Goal: Task Accomplishment & Management: Manage account settings

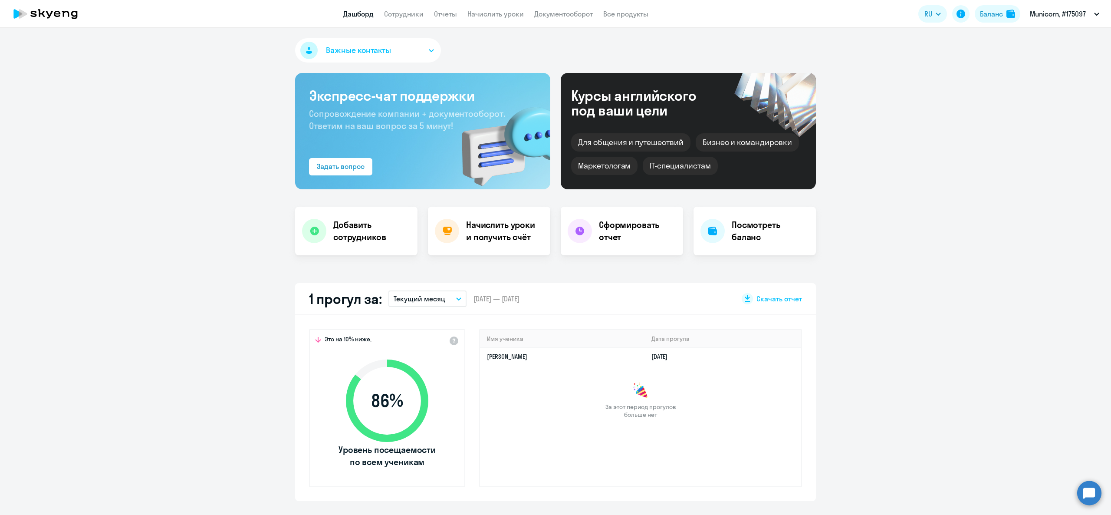
click at [1000, 25] on app-header "Дашборд Сотрудники Отчеты Начислить уроки Документооборот Все продукты Дашборд …" at bounding box center [555, 14] width 1111 height 28
click at [997, 15] on div "Баланс" at bounding box center [991, 14] width 23 height 10
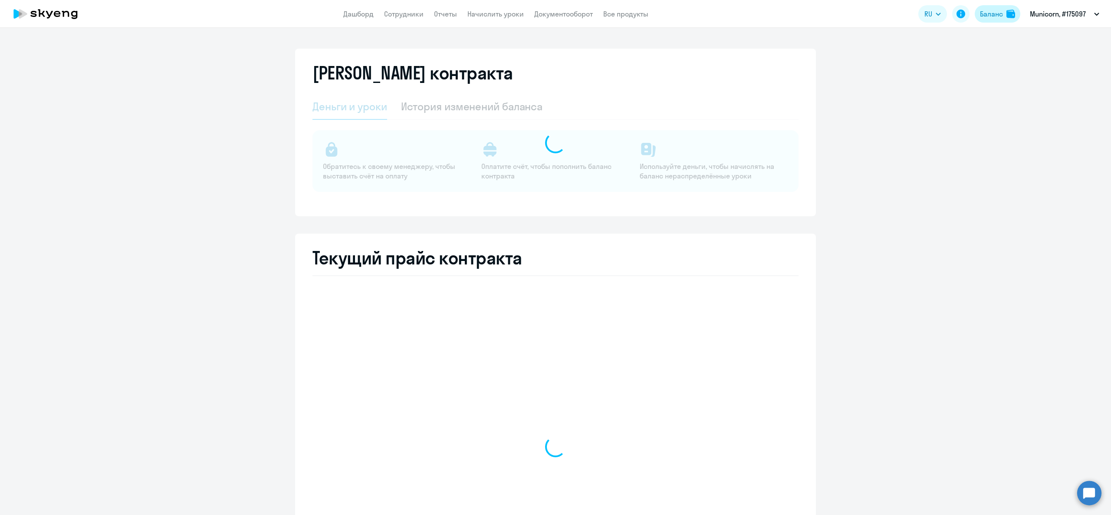
select select "english_adult_not_native_speaker"
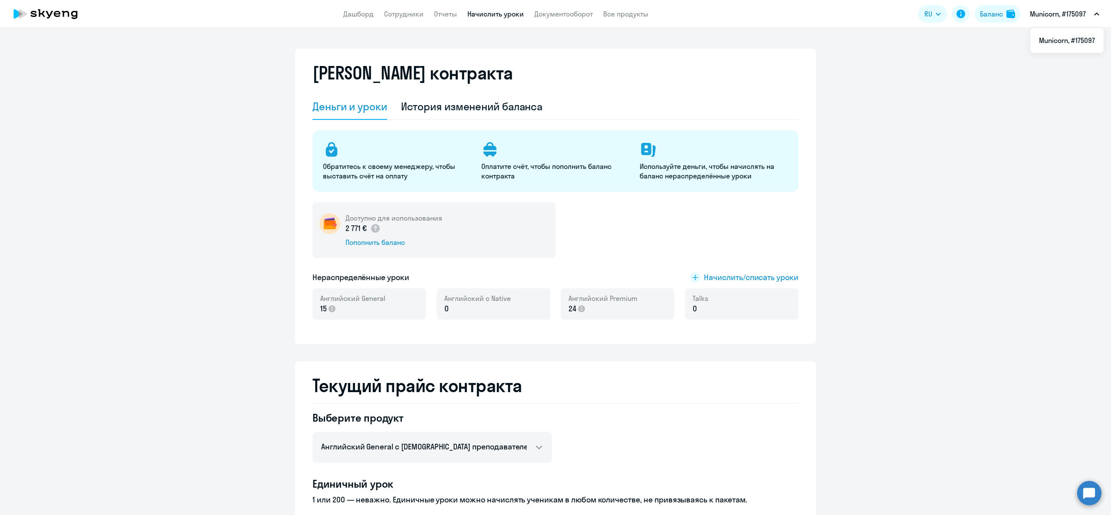
click at [492, 15] on link "Начислить уроки" at bounding box center [495, 14] width 56 height 9
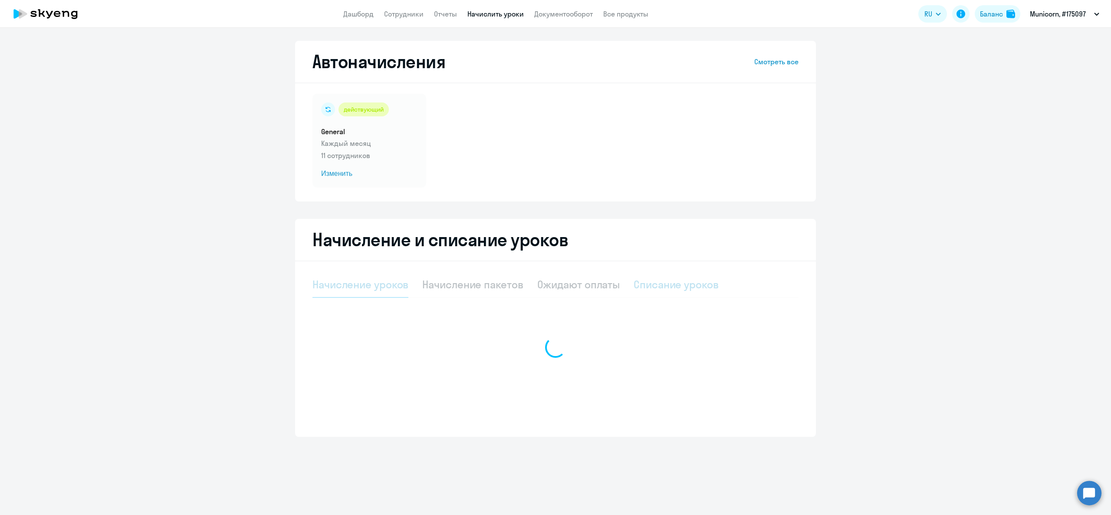
select select "10"
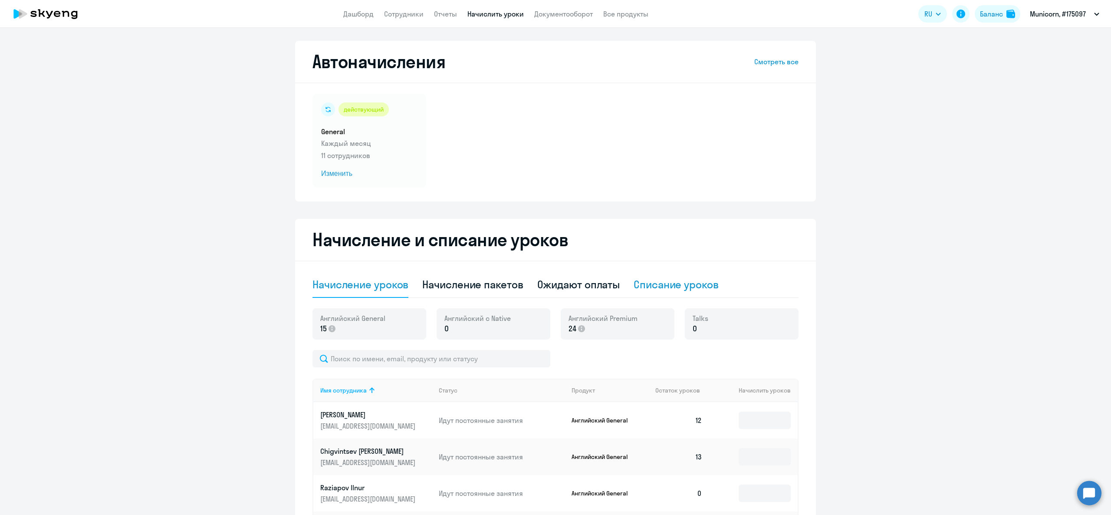
click at [677, 278] on div "Списание уроков" at bounding box center [675, 284] width 85 height 14
select select "10"
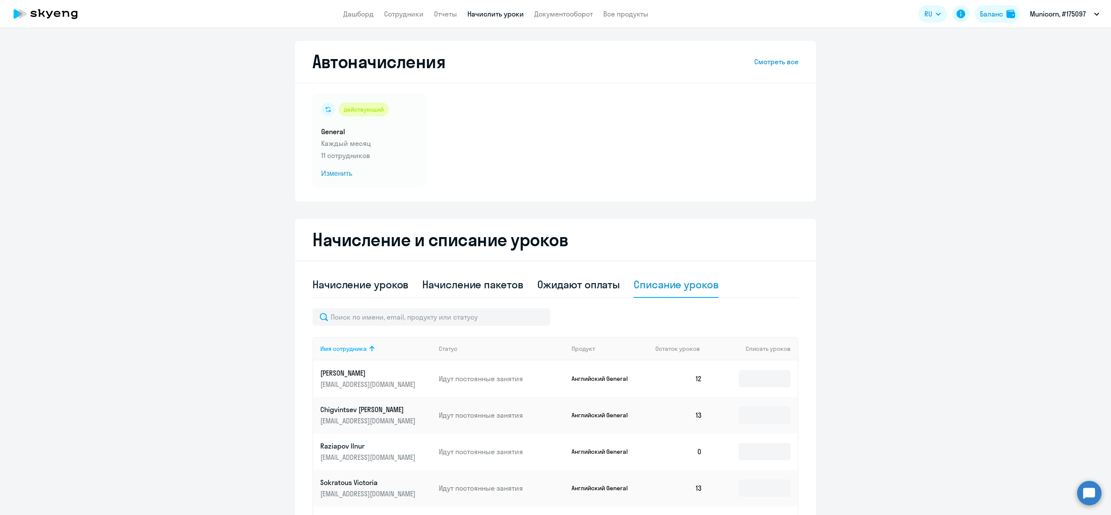
click at [797, 384] on div "Начисление и списание уроков Начисление уроков Начисление пакетов Ожидают оплат…" at bounding box center [555, 495] width 521 height 552
click at [786, 380] on td at bounding box center [753, 378] width 89 height 36
click at [775, 373] on input at bounding box center [764, 378] width 52 height 17
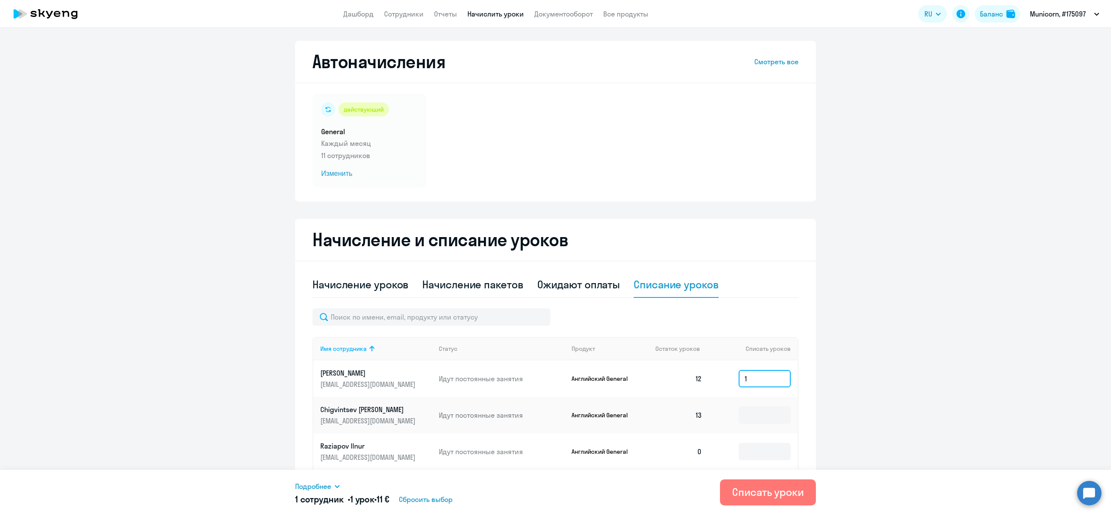
type input "1"
click at [318, 485] on span "Подробнее" at bounding box center [313, 486] width 36 height 10
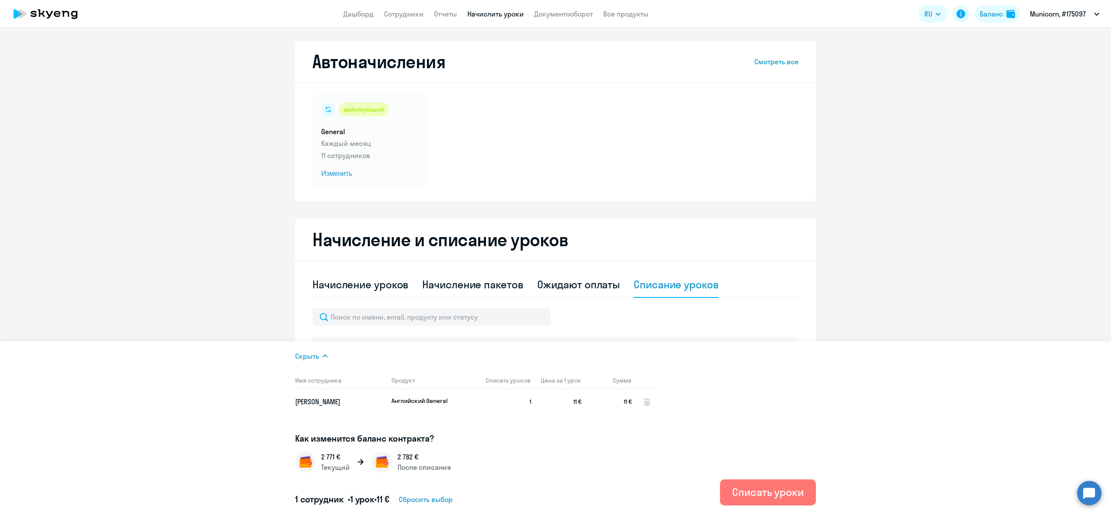
click at [919, 201] on ng-component "Автоначисления Смотреть все действующий General Каждый месяц 11 сотрудников Изм…" at bounding box center [555, 406] width 1111 height 730
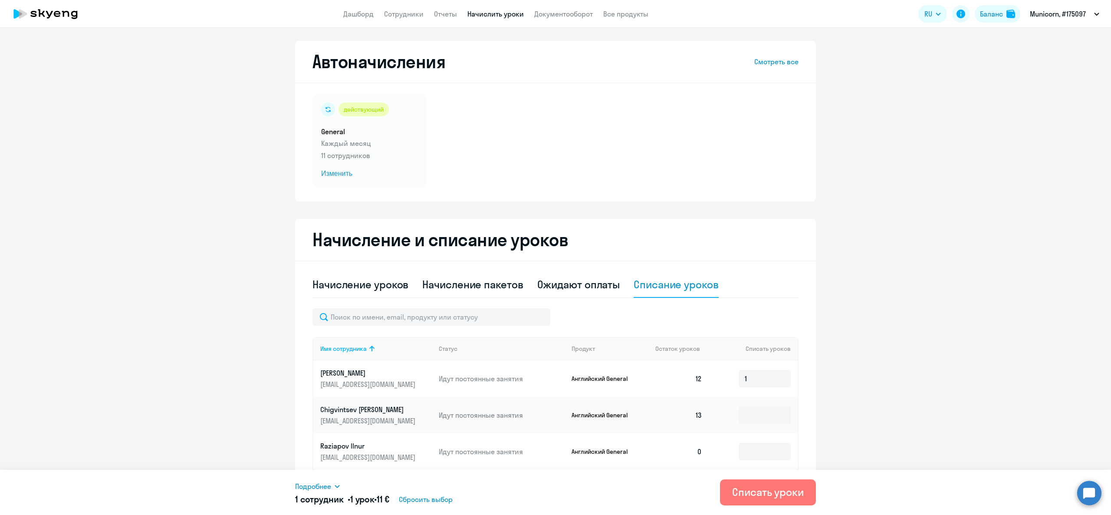
click at [800, 375] on div "Начисление и списание уроков Начисление уроков Начисление пакетов Ожидают оплат…" at bounding box center [555, 495] width 521 height 552
click at [767, 389] on td "1" at bounding box center [753, 378] width 89 height 36
click at [764, 377] on input "1" at bounding box center [764, 378] width 52 height 17
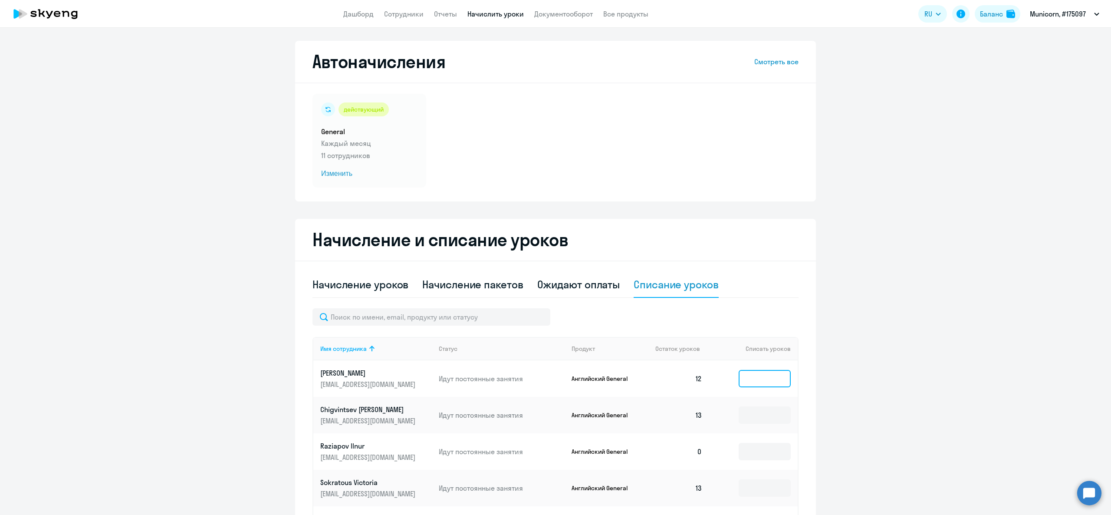
type input "3"
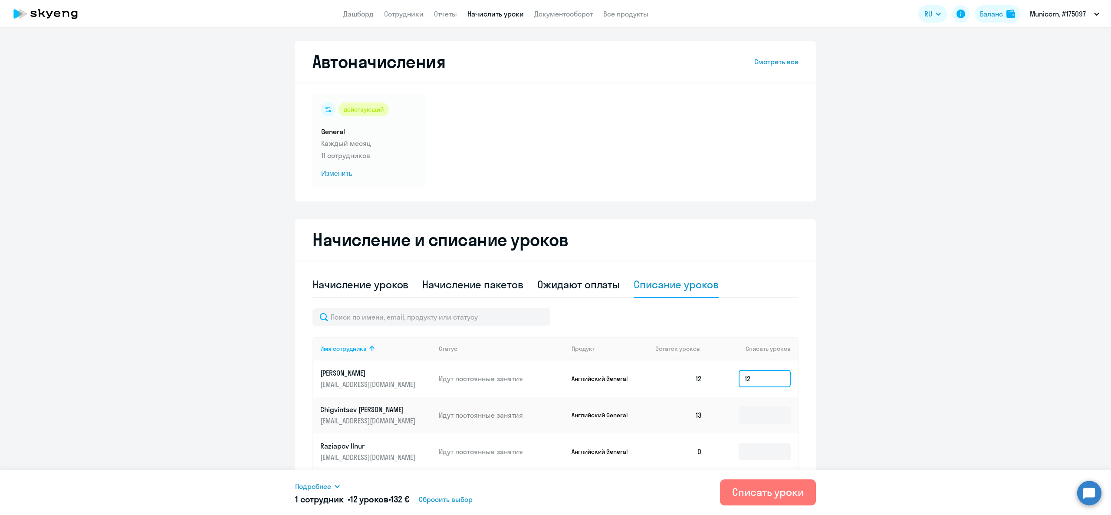
type input "12"
click at [327, 486] on span "Подробнее" at bounding box center [313, 486] width 36 height 10
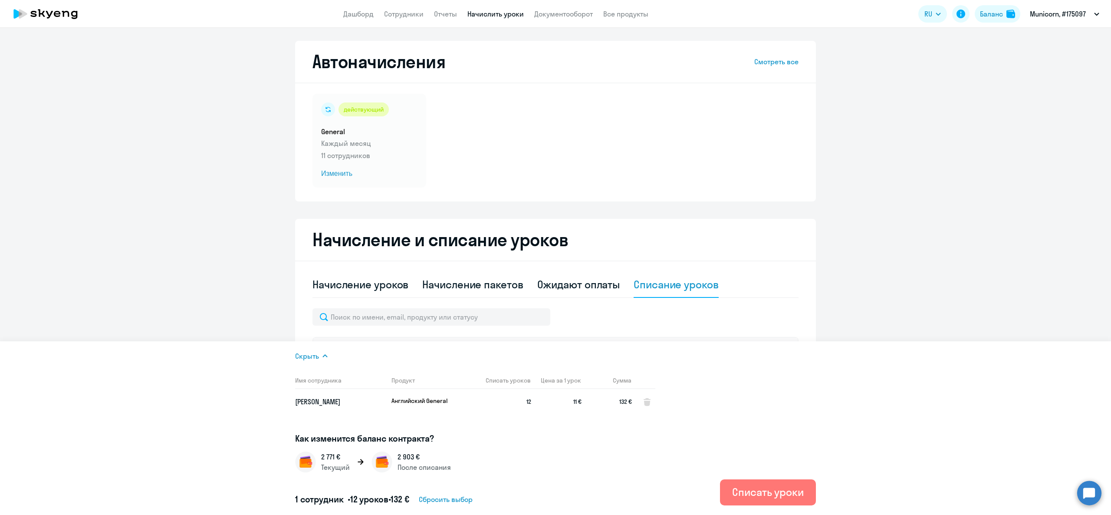
click at [960, 222] on ng-component "Автоначисления Смотреть все действующий General Каждый месяц 11 сотрудников Изм…" at bounding box center [555, 406] width 1111 height 730
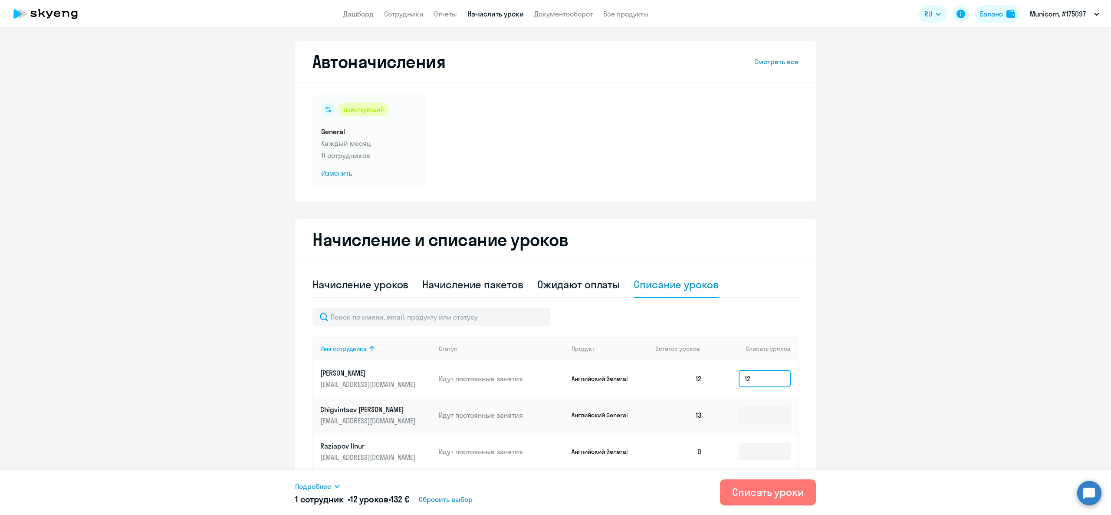
click at [774, 377] on input "12" at bounding box center [764, 378] width 52 height 17
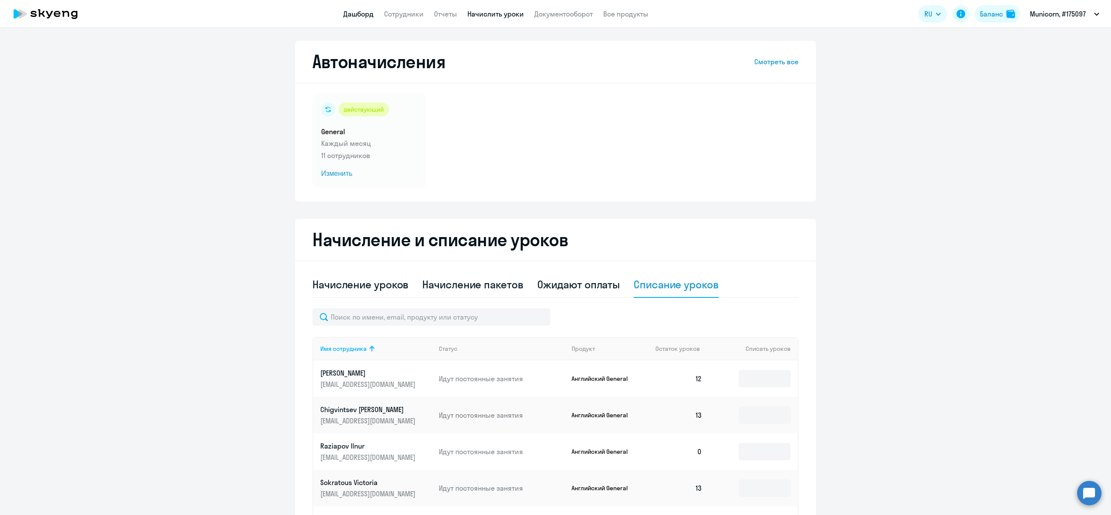
click at [353, 12] on link "Дашборд" at bounding box center [358, 14] width 30 height 9
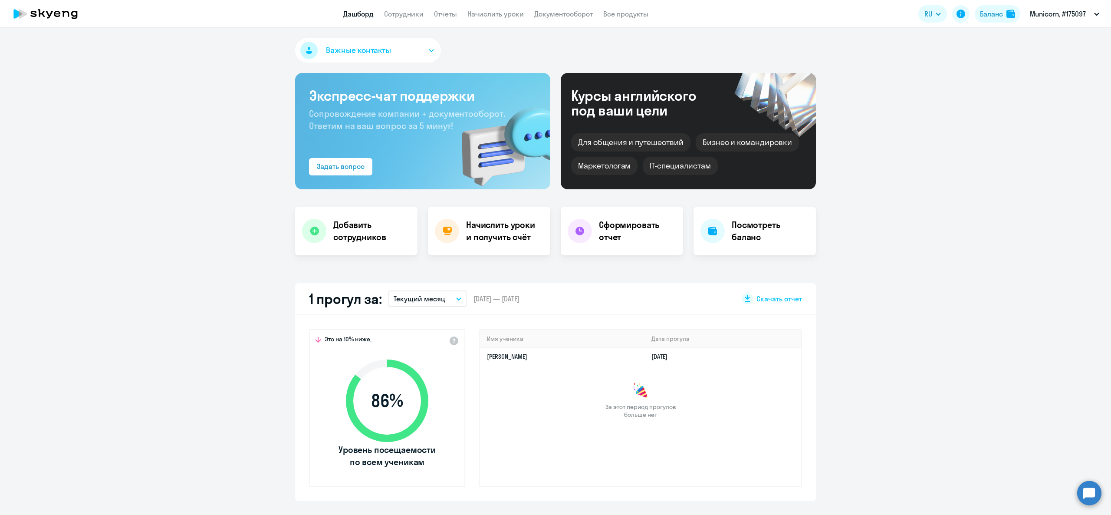
select select "30"
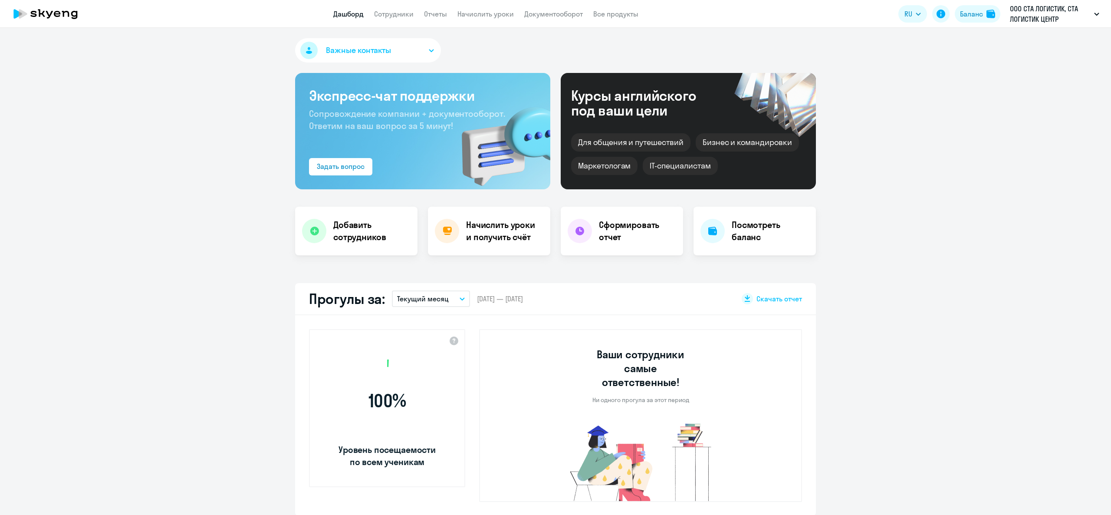
select select "30"
click at [349, 57] on button "Важные контакты" at bounding box center [368, 50] width 146 height 24
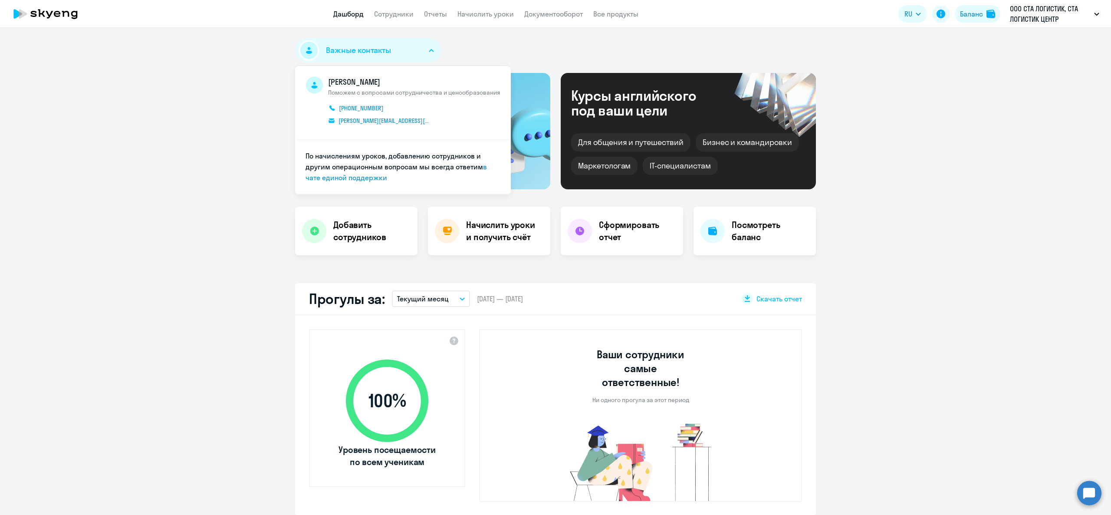
click at [349, 57] on button "Важные контакты" at bounding box center [368, 50] width 146 height 24
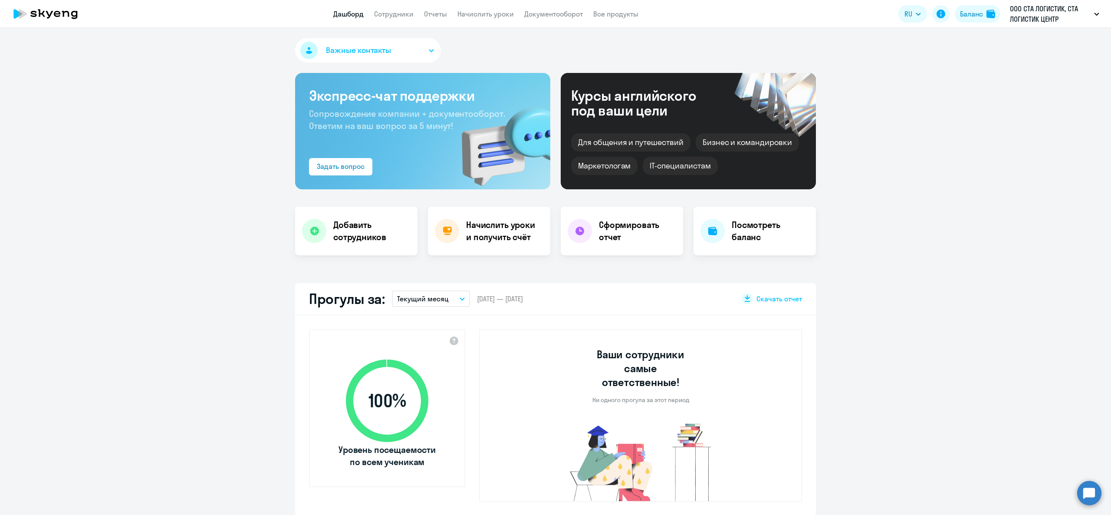
select select "30"
